Goal: Task Accomplishment & Management: Manage account settings

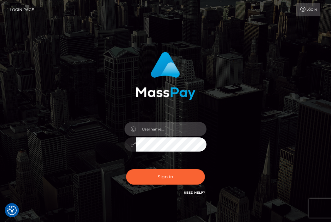
type input "[EMAIL_ADDRESS][DOMAIN_NAME]"
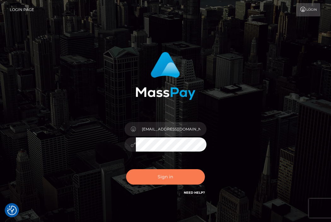
click at [157, 175] on button "Sign in" at bounding box center [165, 176] width 79 height 15
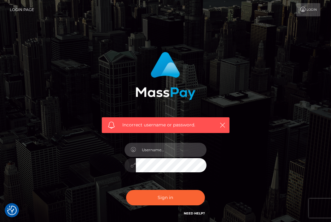
type input "[EMAIL_ADDRESS][DOMAIN_NAME]"
click at [165, 197] on button "Sign in" at bounding box center [165, 197] width 79 height 15
type input "[EMAIL_ADDRESS][DOMAIN_NAME]"
click at [121, 161] on div "[EMAIL_ADDRESS][DOMAIN_NAME]" at bounding box center [165, 162] width 91 height 48
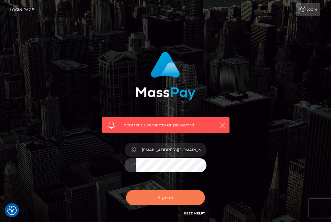
click at [154, 201] on button "Sign in" at bounding box center [165, 197] width 79 height 15
